Goal: Task Accomplishment & Management: Use online tool/utility

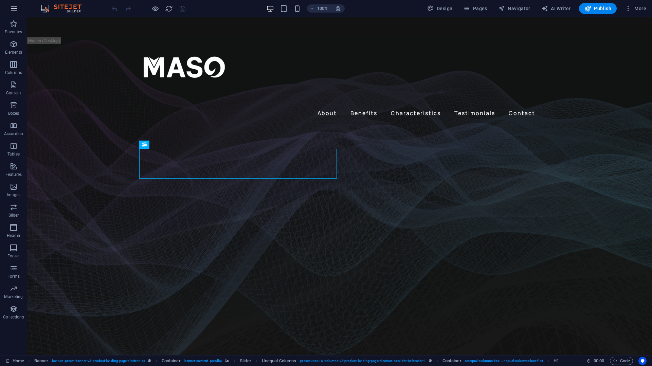
click at [16, 12] on icon "button" at bounding box center [14, 8] width 8 height 8
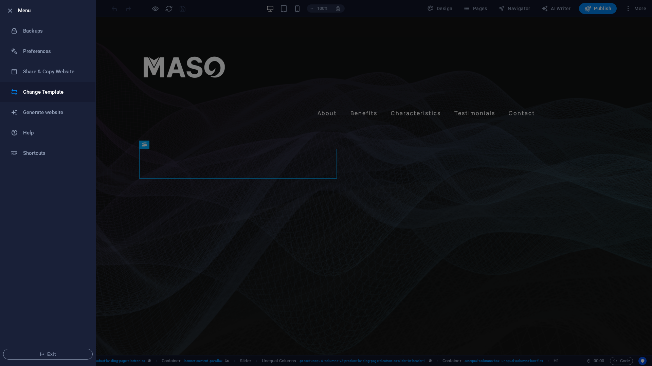
click at [53, 97] on li "Change Template" at bounding box center [47, 92] width 95 height 20
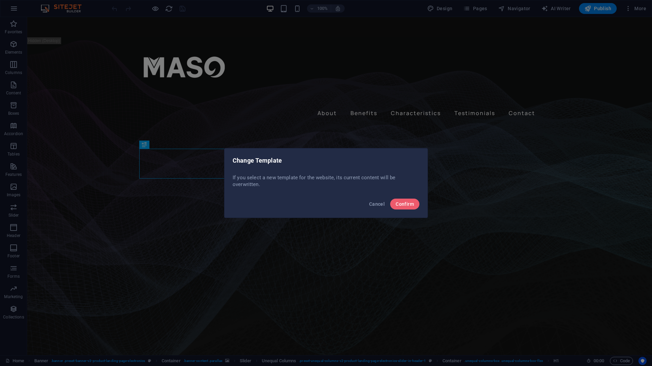
click at [399, 210] on div "Cancel Confirm" at bounding box center [325, 206] width 203 height 23
click at [402, 205] on span "Confirm" at bounding box center [404, 203] width 18 height 5
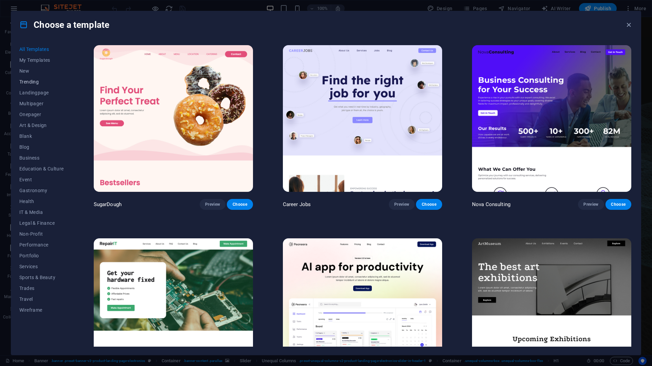
click at [27, 80] on span "Trending" at bounding box center [41, 81] width 44 height 5
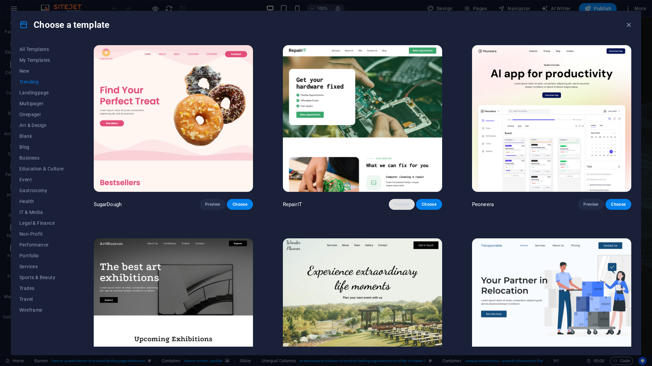
click at [398, 204] on span "Preview" at bounding box center [401, 204] width 15 height 5
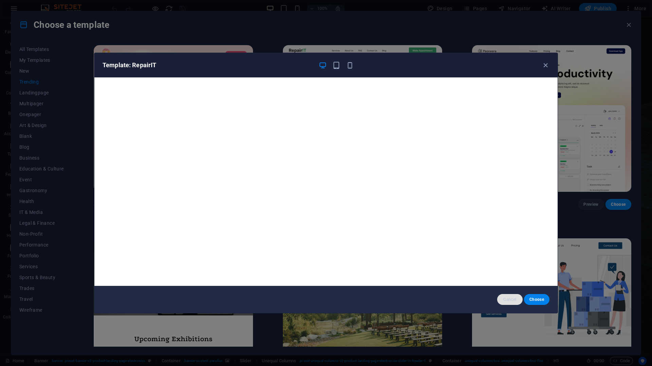
click at [504, 295] on button "Cancel" at bounding box center [509, 299] width 25 height 11
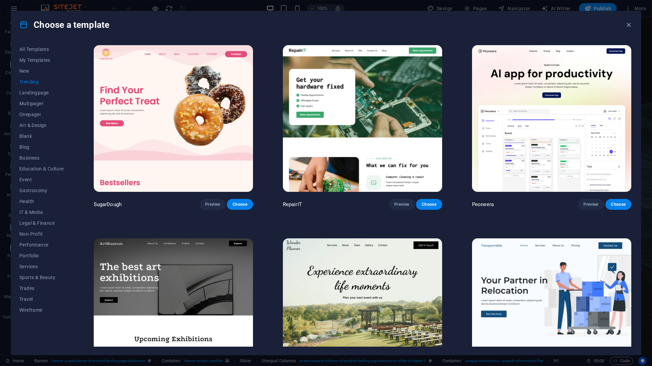
click at [590, 113] on img at bounding box center [551, 118] width 159 height 147
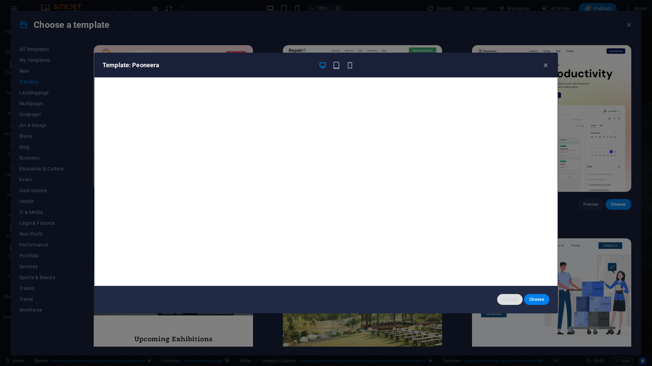
click at [515, 294] on button "Cancel" at bounding box center [509, 299] width 25 height 11
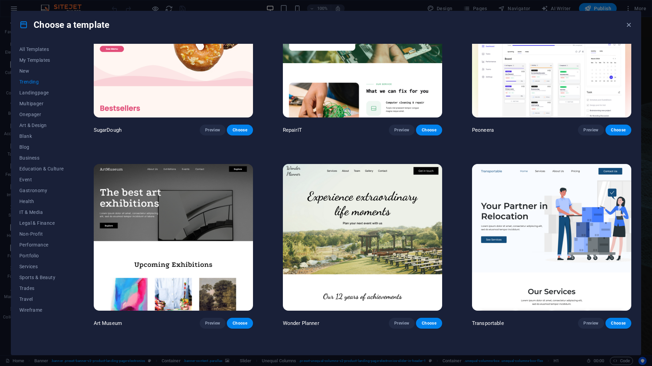
scroll to position [75, 0]
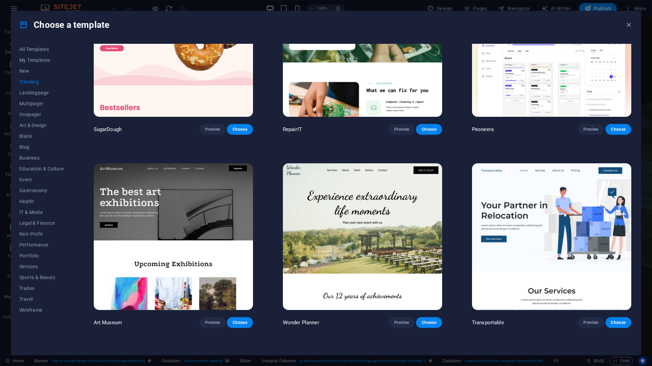
click at [220, 224] on img at bounding box center [173, 236] width 159 height 147
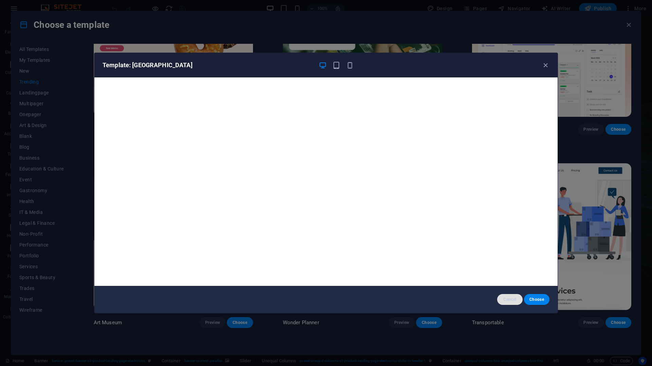
click at [512, 296] on button "Cancel" at bounding box center [509, 299] width 25 height 11
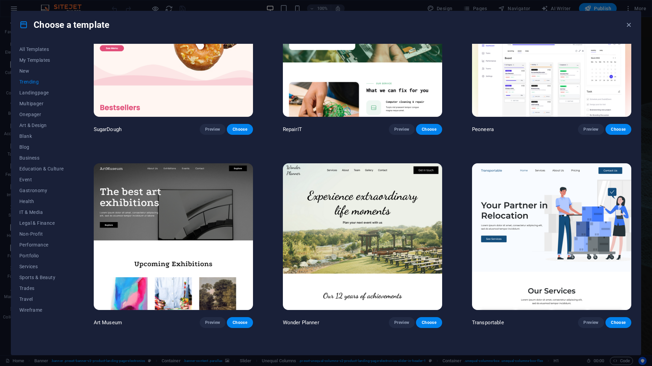
click at [351, 228] on img at bounding box center [362, 236] width 159 height 147
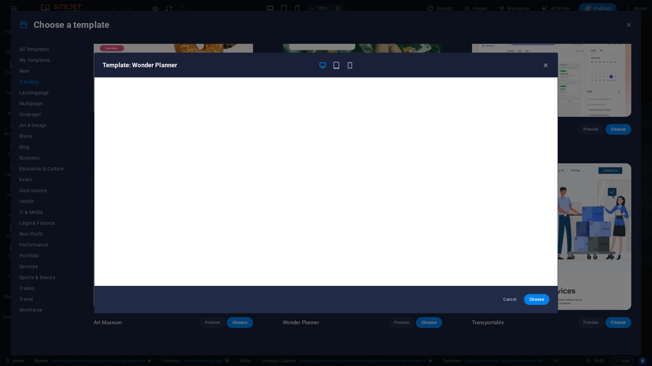
scroll to position [1, 0]
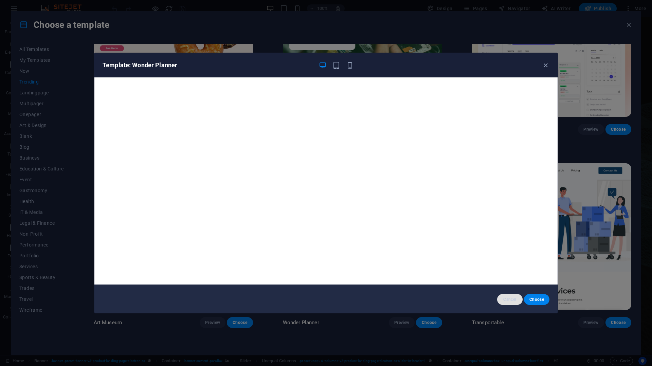
click at [504, 298] on span "Cancel" at bounding box center [509, 299] width 15 height 5
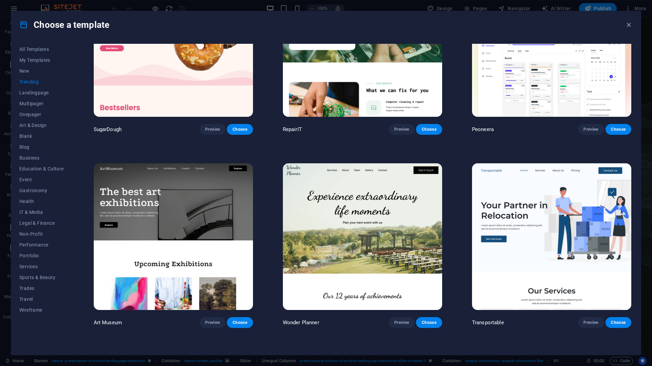
click at [505, 223] on img at bounding box center [551, 236] width 159 height 147
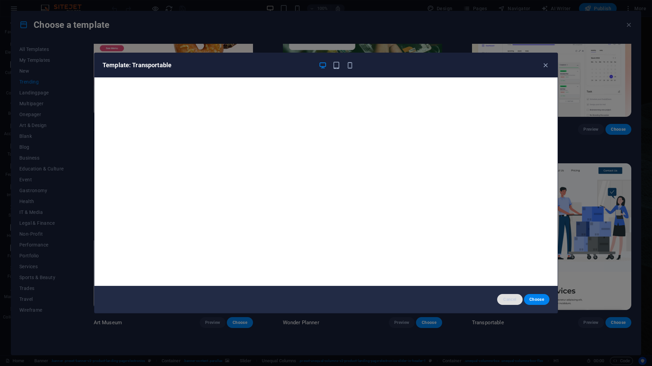
click at [505, 302] on button "Cancel" at bounding box center [509, 299] width 25 height 11
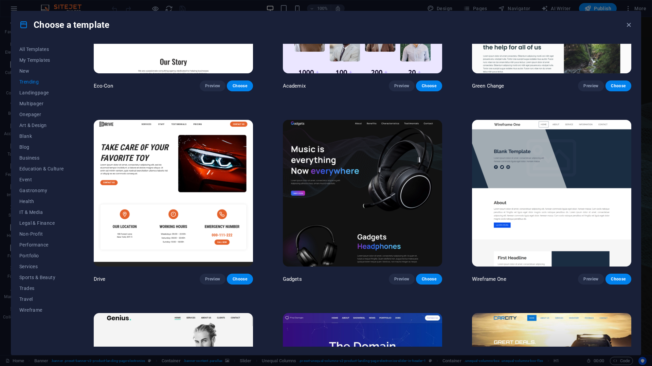
scroll to position [508, 0]
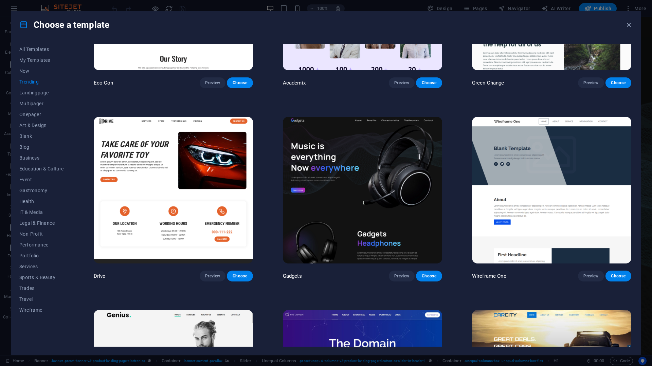
click at [555, 194] on img at bounding box center [551, 190] width 159 height 147
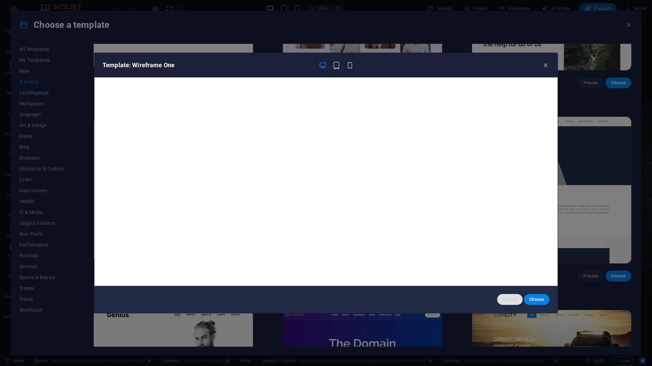
click at [502, 298] on span "Cancel" at bounding box center [509, 299] width 15 height 5
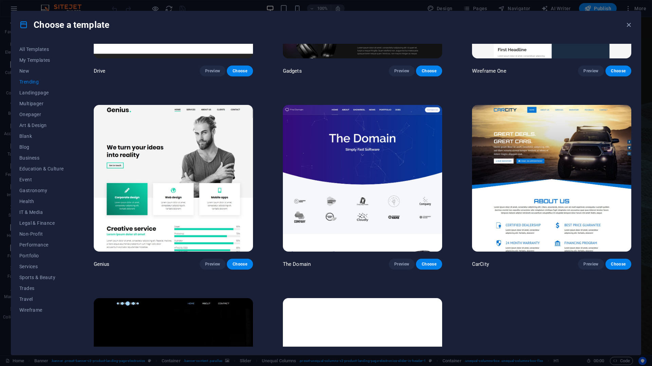
scroll to position [723, 0]
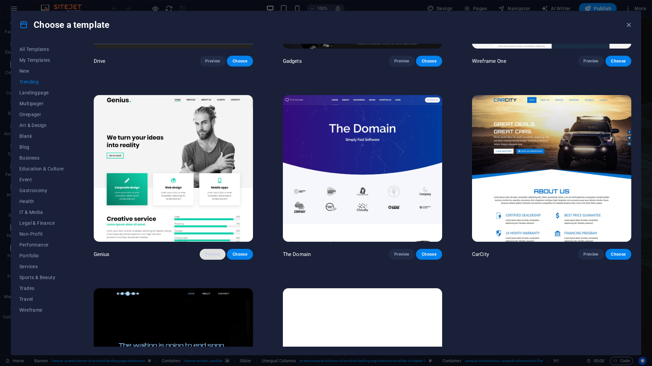
click at [205, 252] on span "Preview" at bounding box center [212, 254] width 15 height 5
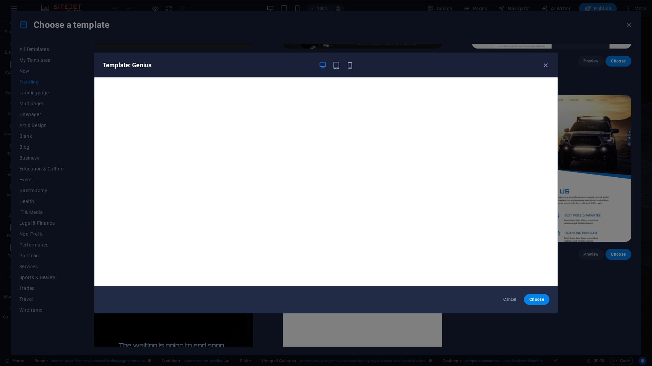
scroll to position [1, 0]
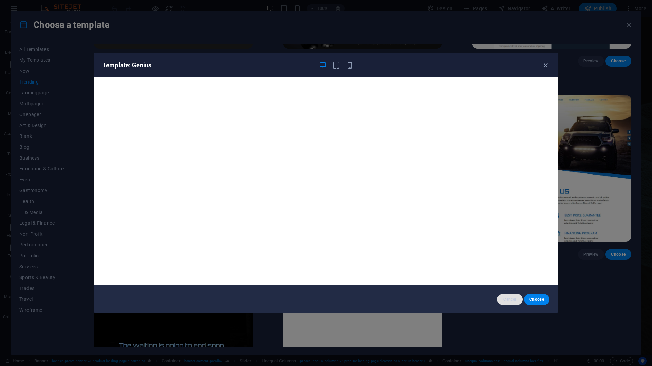
click at [505, 299] on span "Cancel" at bounding box center [509, 299] width 15 height 5
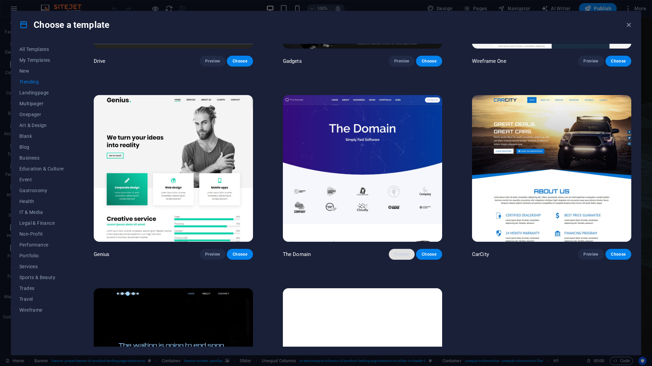
click at [394, 252] on span "Preview" at bounding box center [401, 254] width 15 height 5
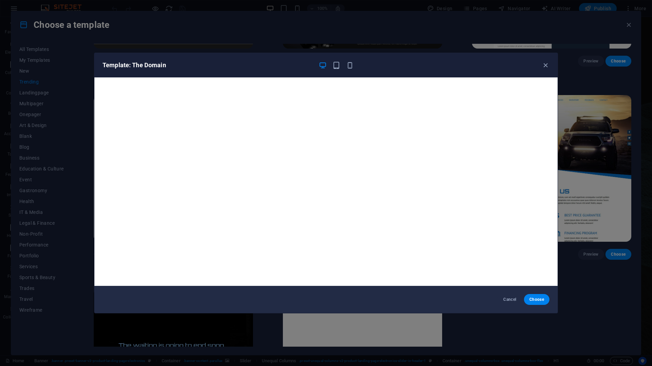
scroll to position [0, 0]
click at [537, 299] on span "Choose" at bounding box center [536, 299] width 15 height 5
